Goal: Check status

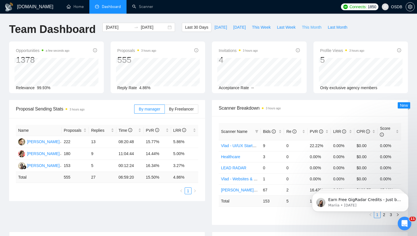
click at [314, 28] on span "This Month" at bounding box center [312, 27] width 20 height 6
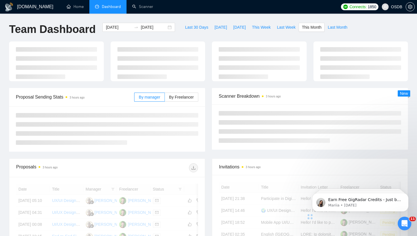
type input "[DATE]"
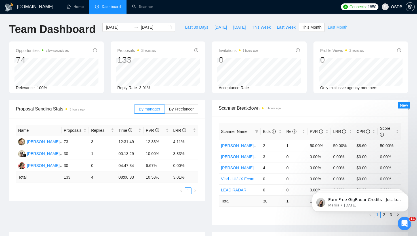
click at [332, 28] on span "Last Month" at bounding box center [337, 27] width 20 height 6
type input "[DATE]"
click at [193, 109] on span "By Freelancer" at bounding box center [181, 109] width 25 height 5
click at [165, 110] on input "By Freelancer" at bounding box center [165, 110] width 0 height 0
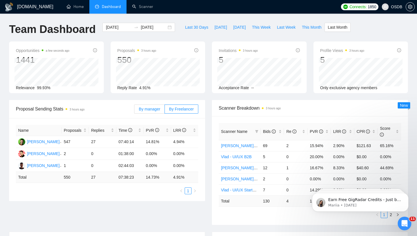
click at [139, 110] on span "By manager" at bounding box center [149, 109] width 21 height 5
click at [134, 110] on input "By manager" at bounding box center [134, 110] width 0 height 0
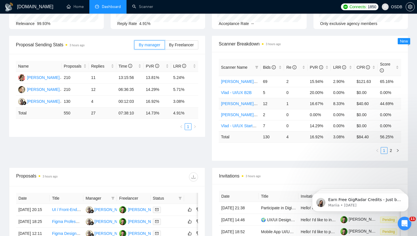
scroll to position [57, 0]
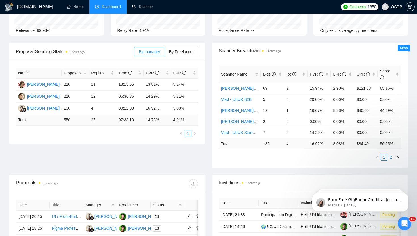
click at [391, 156] on link "2" at bounding box center [390, 157] width 6 height 6
click at [384, 157] on link "1" at bounding box center [384, 157] width 6 height 6
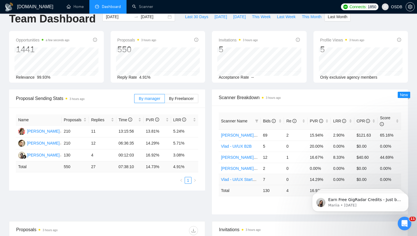
scroll to position [0, 0]
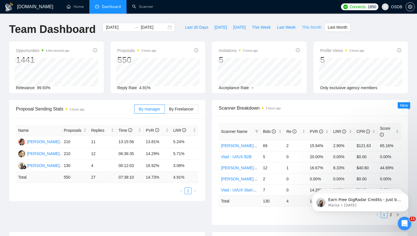
click at [321, 27] on span "This Month" at bounding box center [312, 27] width 20 height 6
type input "[DATE]"
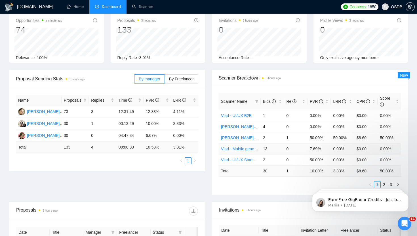
scroll to position [35, 0]
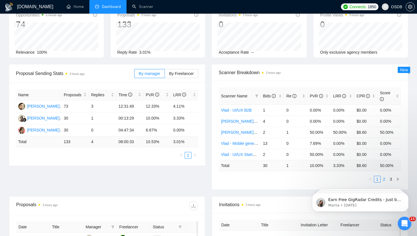
click at [383, 179] on link "2" at bounding box center [384, 179] width 6 height 6
click at [391, 179] on link "3" at bounding box center [390, 179] width 6 height 6
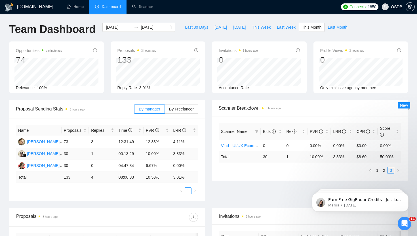
scroll to position [0, 0]
